Goal: Task Accomplishment & Management: Manage account settings

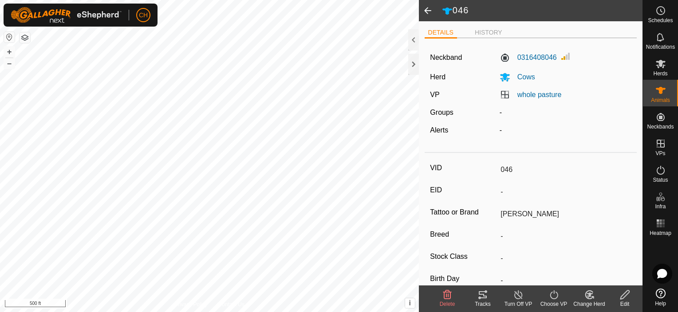
scroll to position [25, 0]
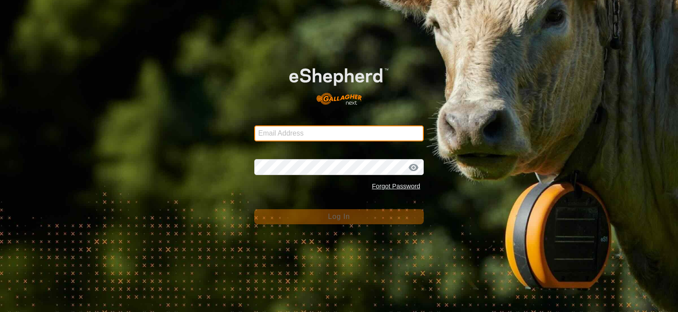
click at [286, 129] on input "Email Address" at bounding box center [338, 133] width 169 height 16
type input "[EMAIL_ADDRESS][DOMAIN_NAME]"
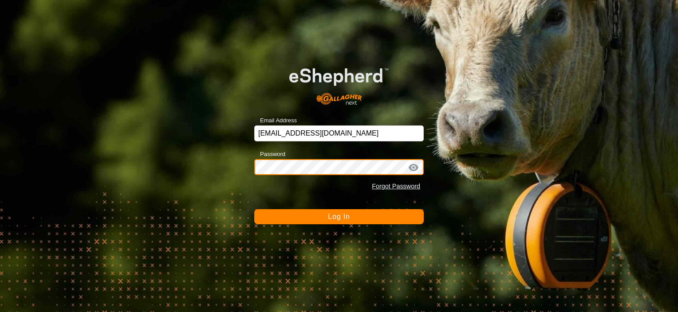
click at [254, 209] on button "Log In" at bounding box center [338, 216] width 169 height 15
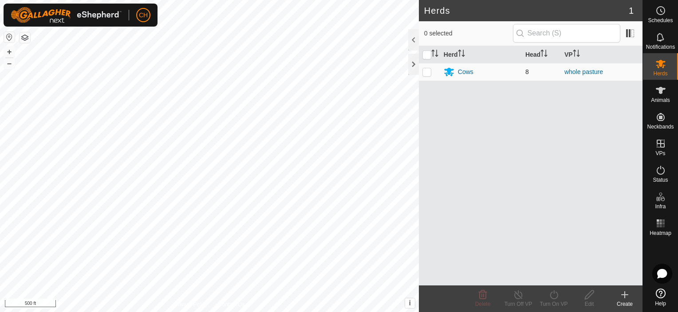
click at [427, 72] on p-checkbox at bounding box center [426, 71] width 9 height 7
checkbox input "true"
click at [463, 72] on div "Cows" at bounding box center [466, 71] width 16 height 9
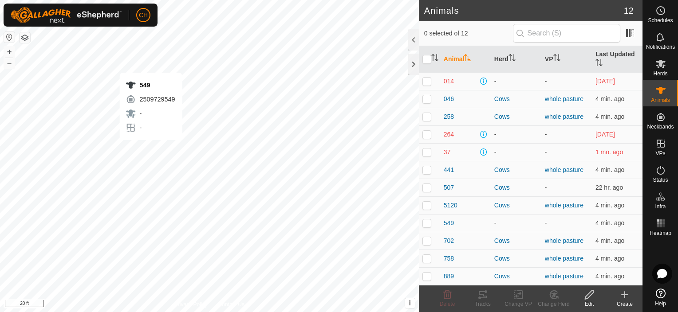
checkbox input "true"
click at [519, 299] on icon at bounding box center [518, 295] width 11 height 11
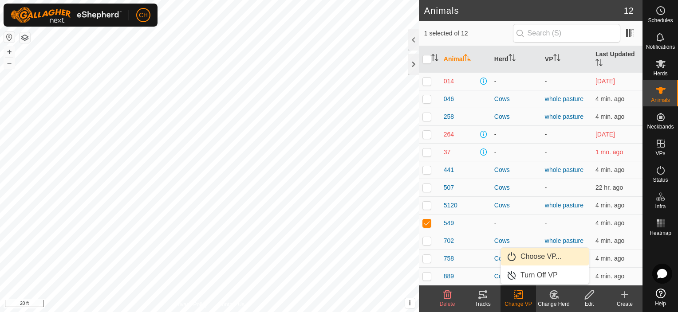
click at [539, 258] on link "Choose VP..." at bounding box center [545, 257] width 88 height 18
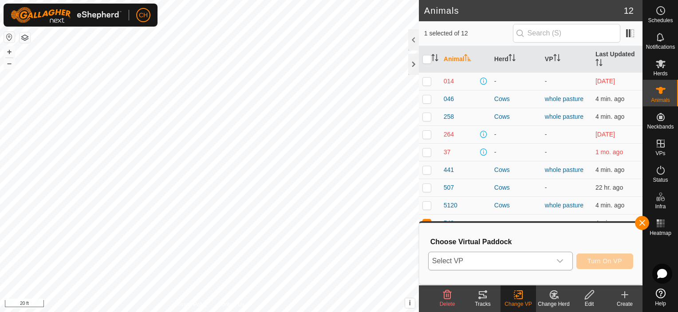
click at [562, 262] on icon "dropdown trigger" at bounding box center [560, 261] width 6 height 4
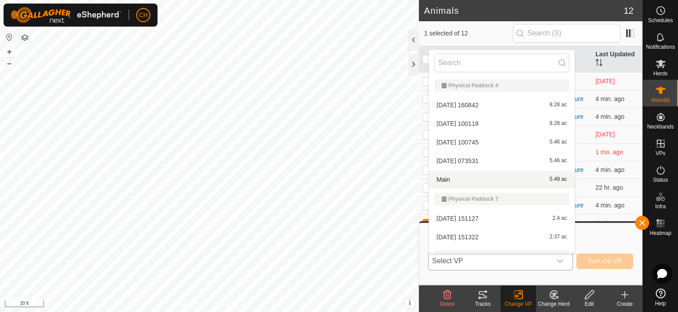
scroll to position [51, 0]
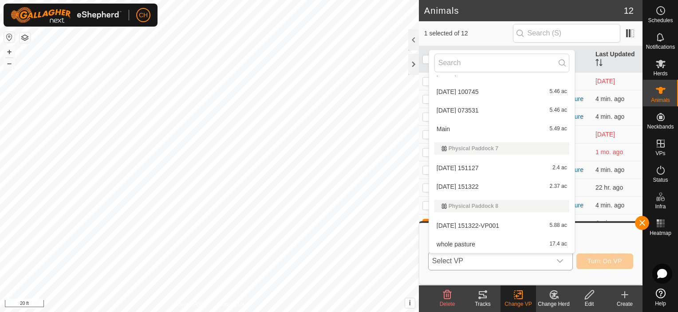
click at [467, 243] on li "whole pasture 17.4 ac" at bounding box center [501, 244] width 145 height 18
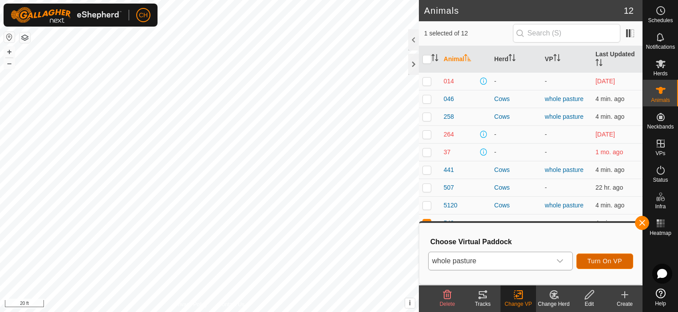
click at [605, 261] on span "Turn On VP" at bounding box center [604, 261] width 35 height 7
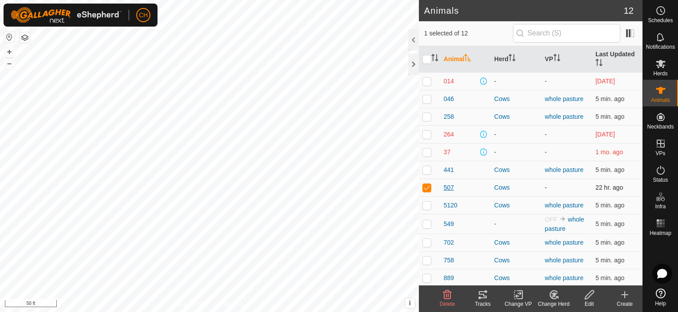
click at [448, 187] on span "507" at bounding box center [448, 187] width 10 height 9
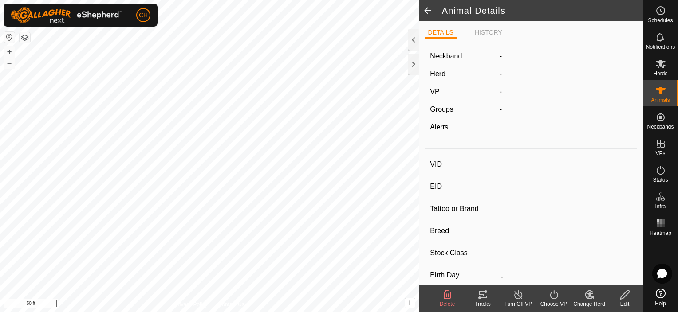
type input "507"
type input "-"
type input "[MEDICAL_DATA]"
type input "-"
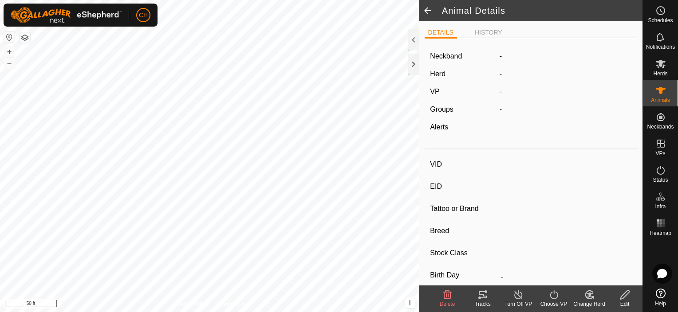
type input "0 kg"
type input "-"
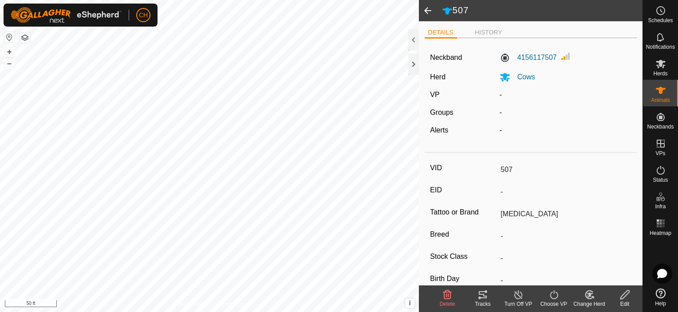
click at [518, 296] on line at bounding box center [517, 295] width 7 height 7
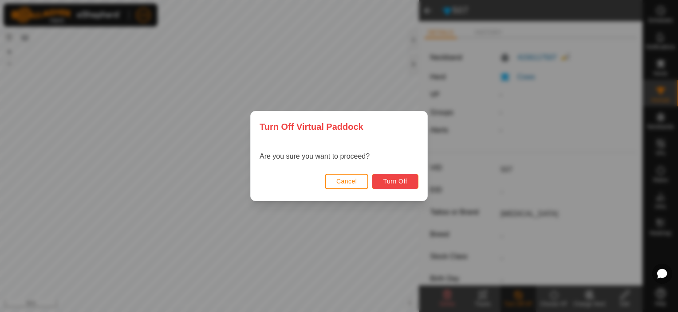
click at [392, 178] on span "Turn Off" at bounding box center [395, 181] width 24 height 7
